Goal: Check status

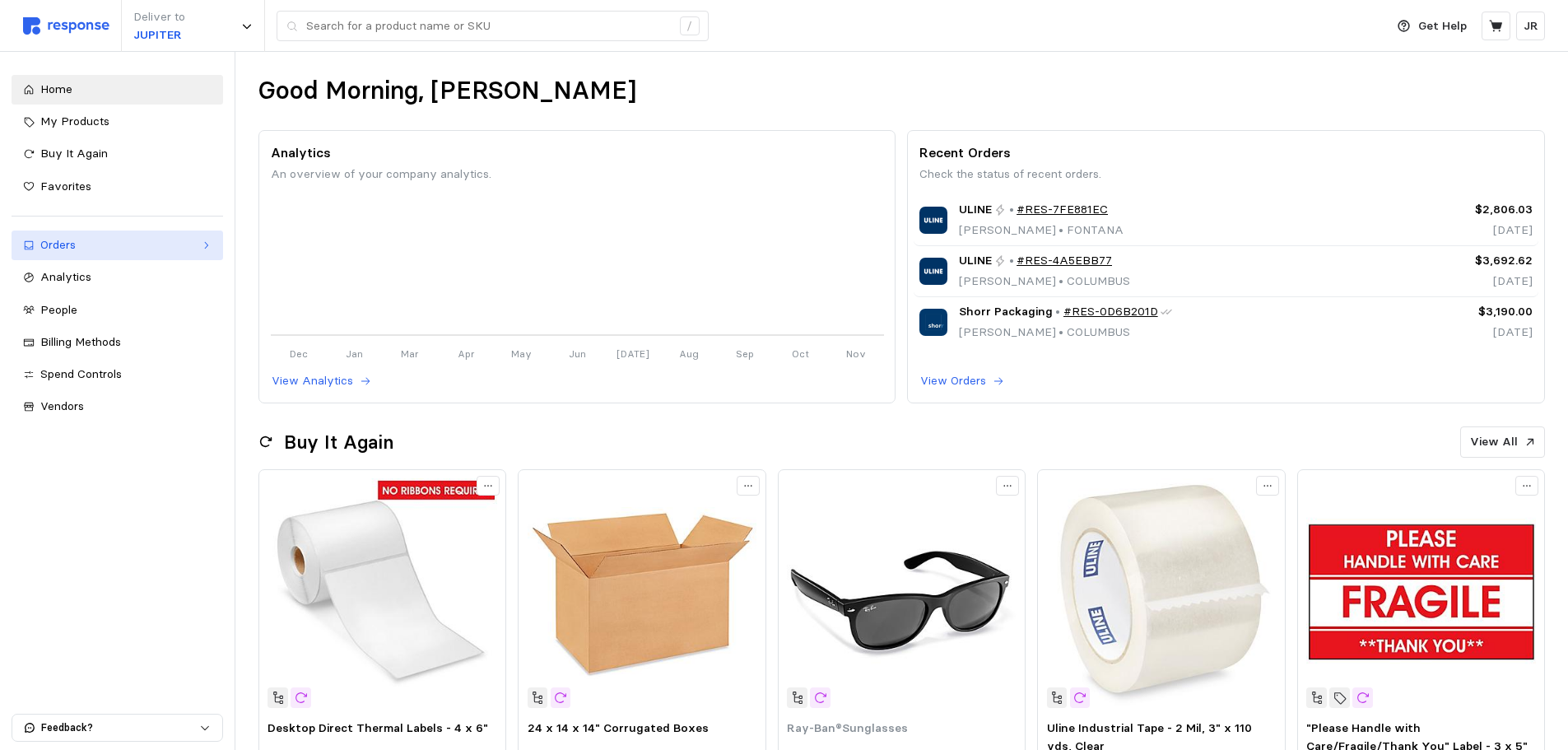
click at [120, 235] on link "Orders" at bounding box center [118, 245] width 212 height 30
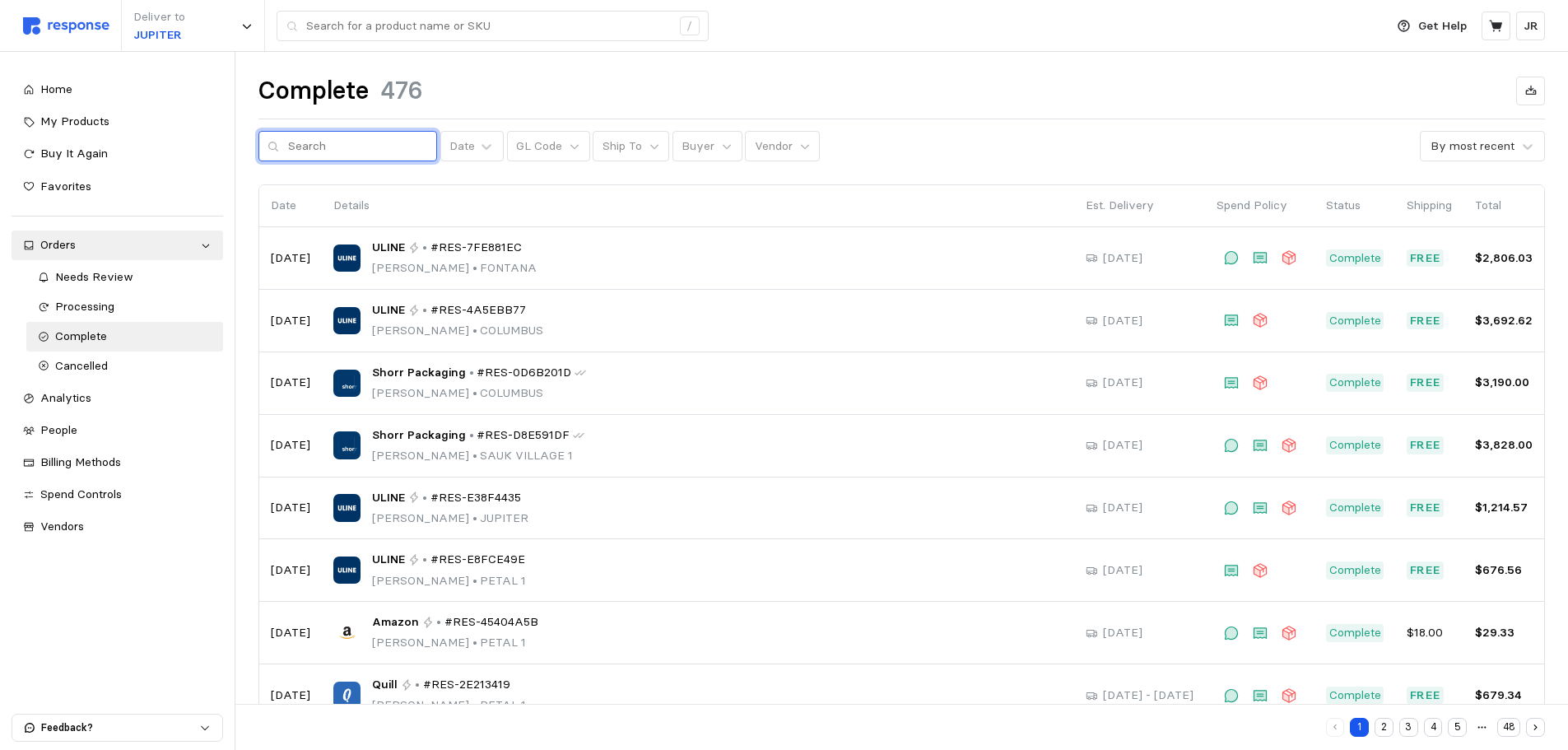
click at [355, 154] on input "text" at bounding box center [358, 146] width 140 height 30
type input "Amazon"
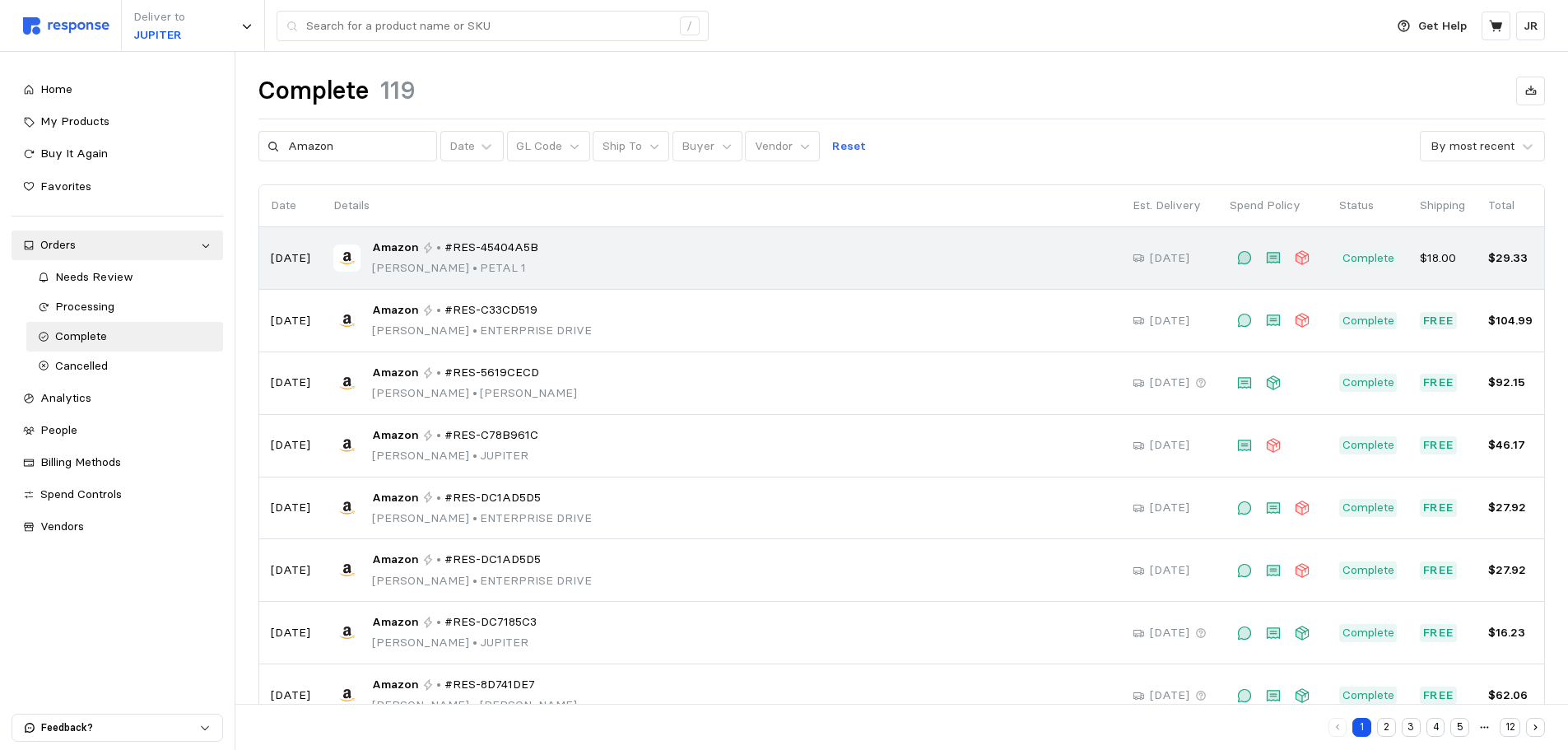
click at [455, 274] on p "[PERSON_NAME] • PETAL 1" at bounding box center [454, 269] width 166 height 18
